Goal: Navigation & Orientation: Find specific page/section

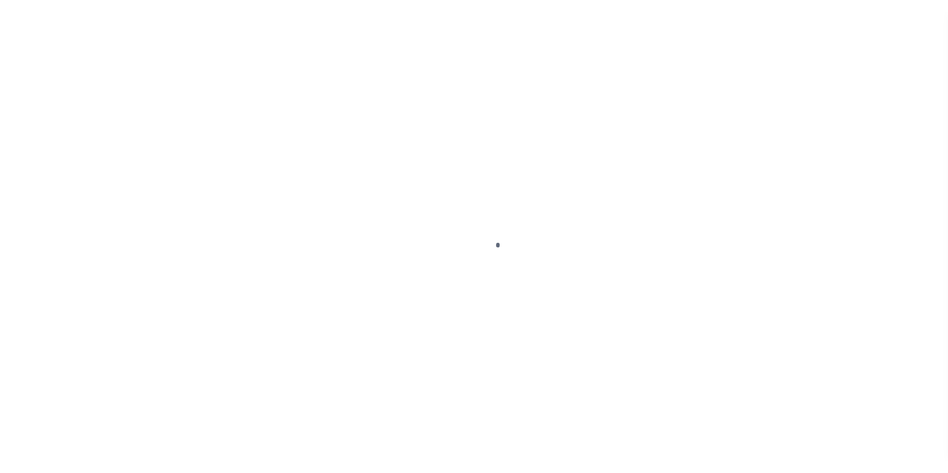
scroll to position [33, 0]
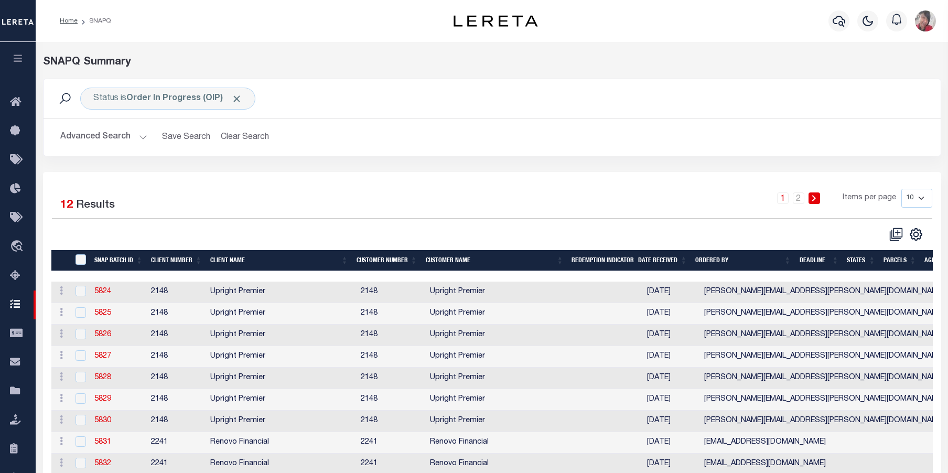
click at [24, 58] on icon "button" at bounding box center [18, 57] width 12 height 9
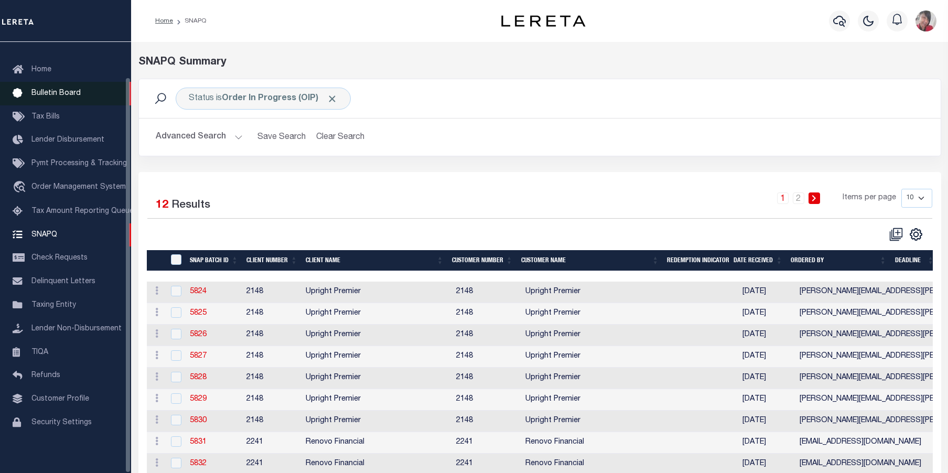
scroll to position [38, 0]
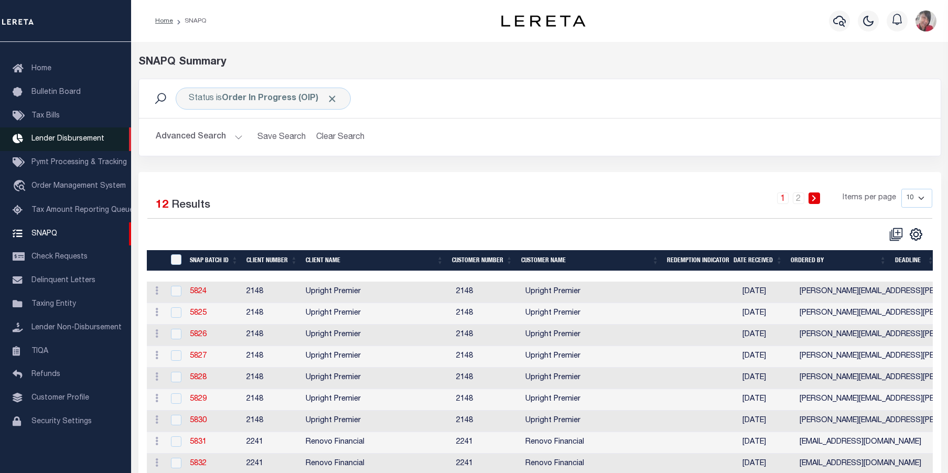
click at [42, 135] on span "Lender Disbursement" at bounding box center [67, 138] width 73 height 7
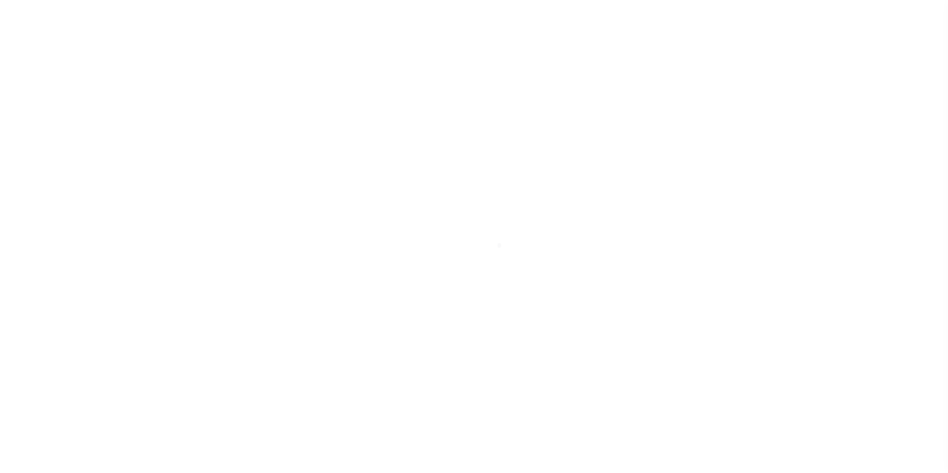
scroll to position [18, 0]
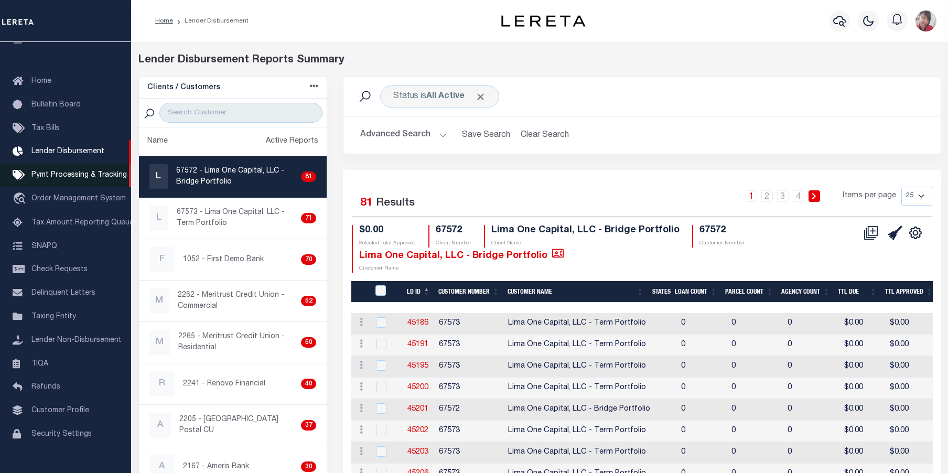
click at [66, 177] on span "Pymt Processing & Tracking" at bounding box center [78, 175] width 95 height 7
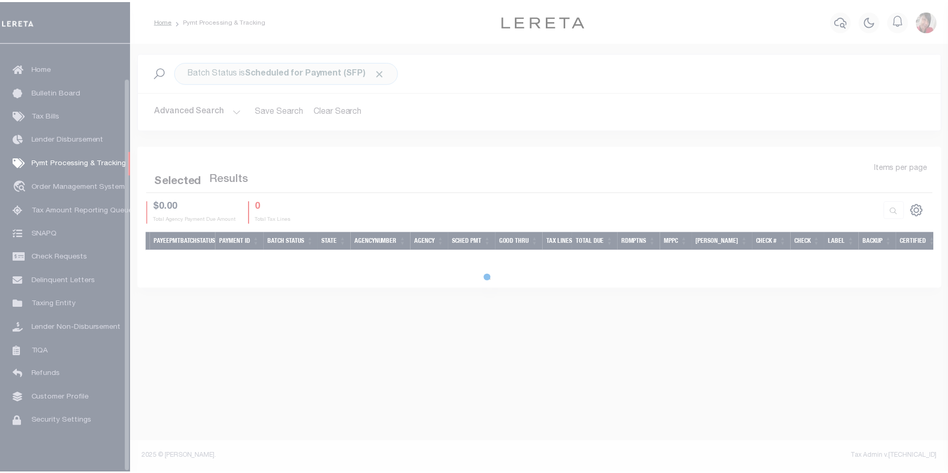
scroll to position [38, 0]
